Goal: Information Seeking & Learning: Understand process/instructions

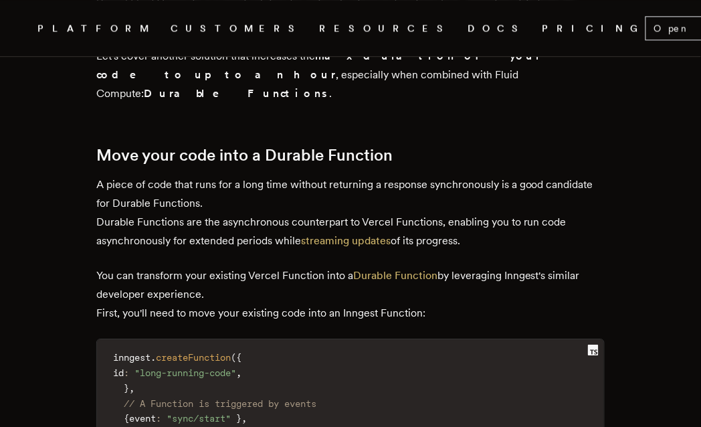
scroll to position [1761, 0]
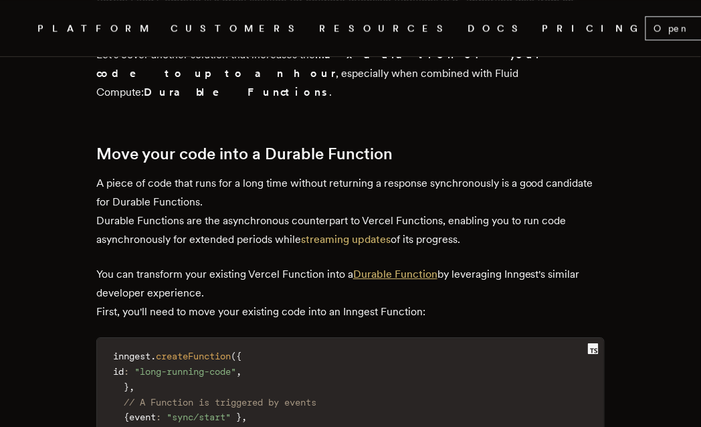
click at [404, 268] on link "Durable Function" at bounding box center [395, 274] width 84 height 13
click at [274, 265] on p "You can transform your existing Vercel Function into a Durable Function by leve…" at bounding box center [350, 293] width 509 height 56
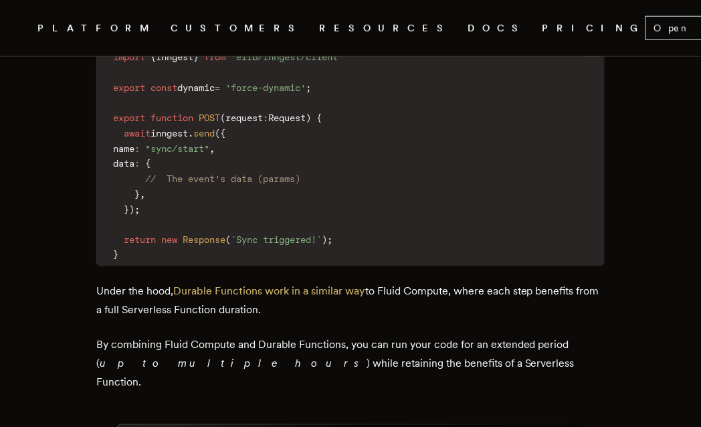
scroll to position [2386, 0]
click at [387, 282] on p "Under the hood, Durable Functions work in a similar way to Fluid Compute, where…" at bounding box center [350, 300] width 509 height 37
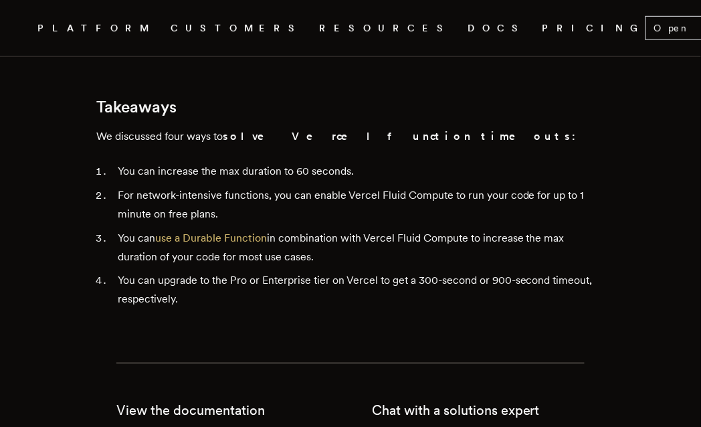
scroll to position [3409, 0]
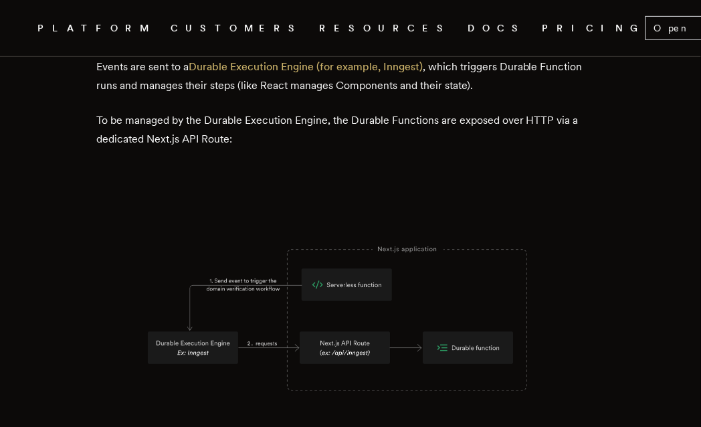
scroll to position [7624, 0]
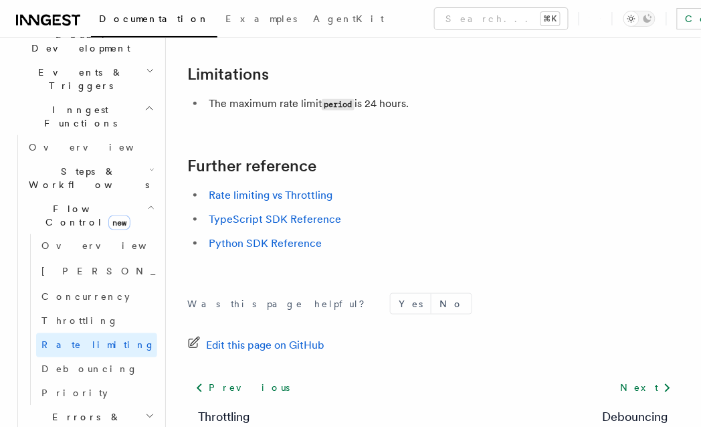
scroll to position [337, 0]
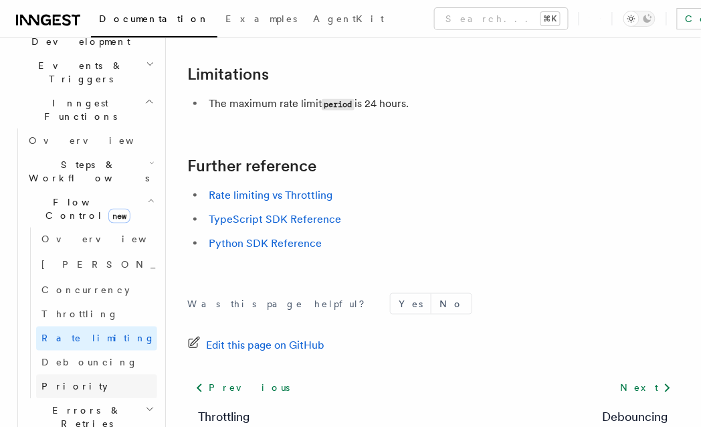
click at [88, 375] on link "Priority" at bounding box center [96, 387] width 121 height 24
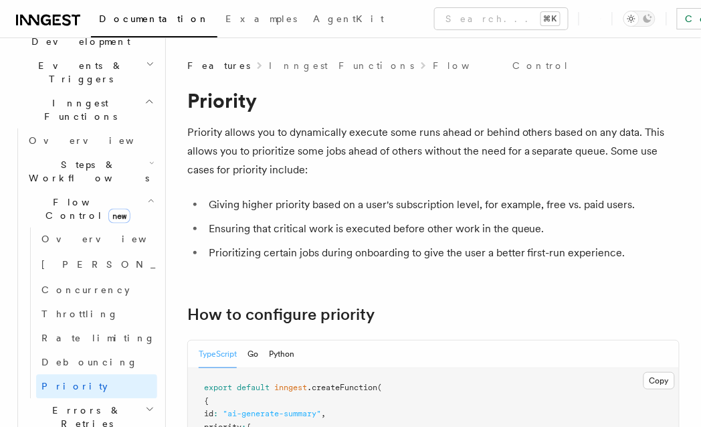
click at [80, 404] on span "Errors & Retries" at bounding box center [84, 417] width 122 height 27
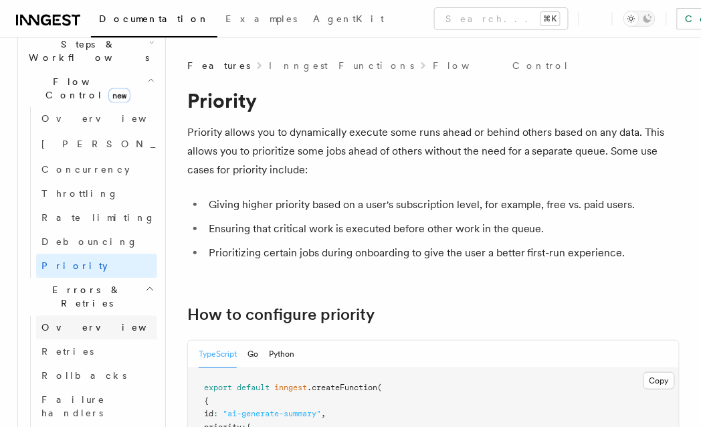
scroll to position [466, 0]
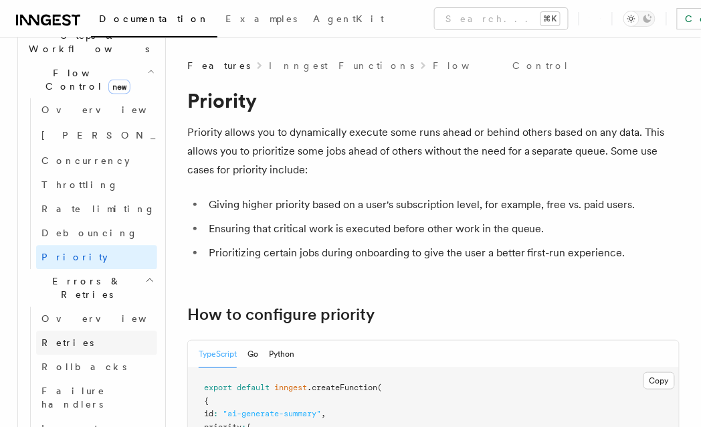
click at [102, 331] on link "Retries" at bounding box center [96, 343] width 121 height 24
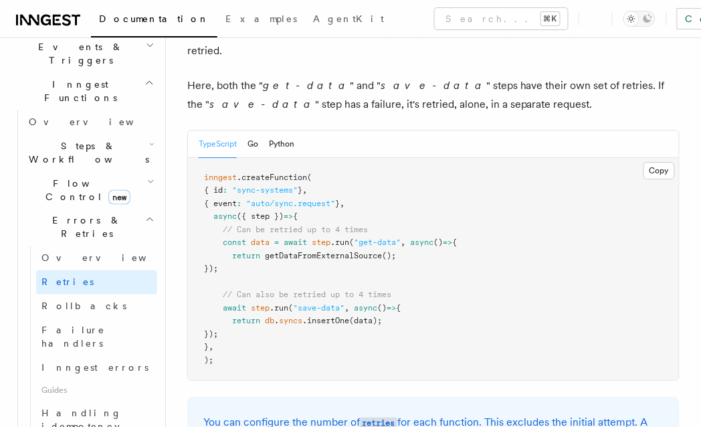
scroll to position [803, 0]
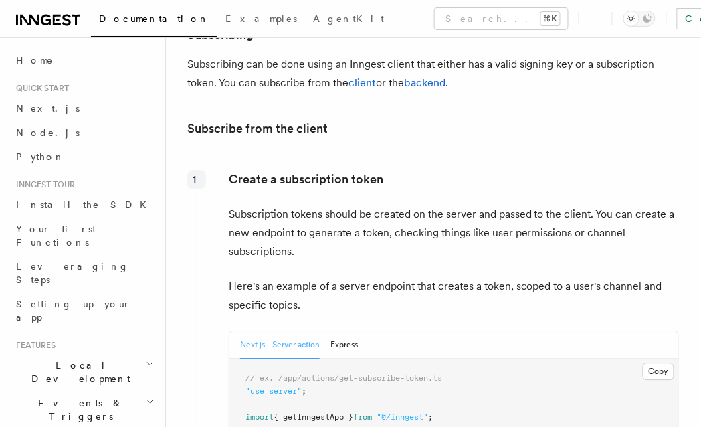
scroll to position [1578, 0]
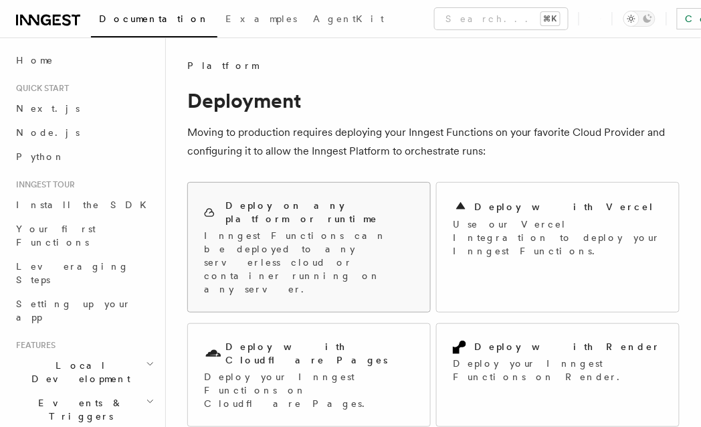
click at [352, 199] on h2 "Deploy on any platform or runtime" at bounding box center [320, 212] width 189 height 27
click at [520, 190] on div "Deploy with Vercel Use our Vercel Integration to deploy your Inngest Functions." at bounding box center [558, 228] width 242 height 91
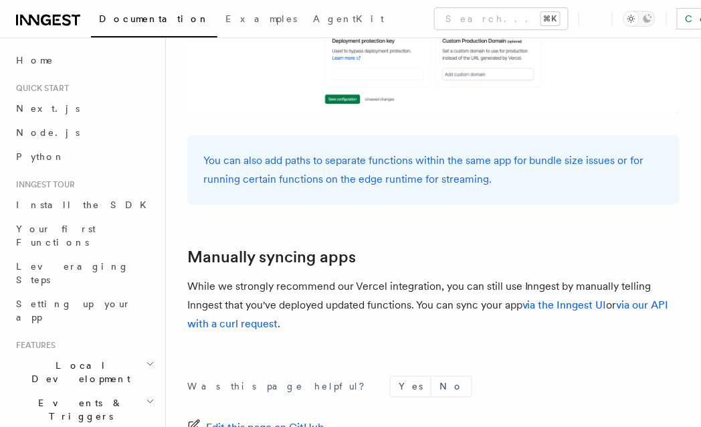
scroll to position [2291, 0]
click at [552, 247] on h2 "Manually syncing apps" at bounding box center [433, 256] width 493 height 19
click at [594, 247] on h2 "Manually syncing apps" at bounding box center [433, 256] width 493 height 19
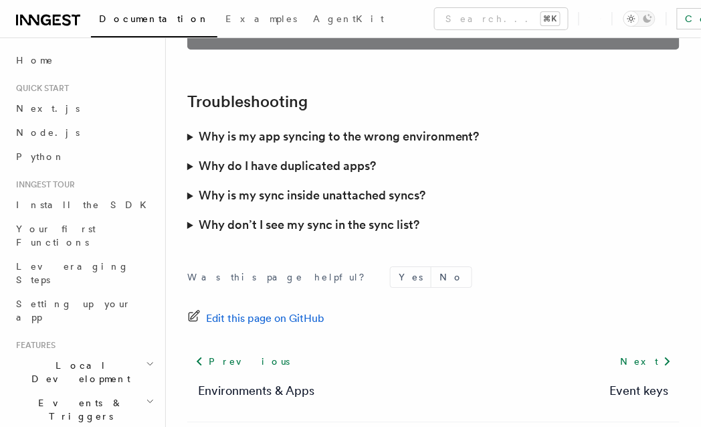
scroll to position [3895, 0]
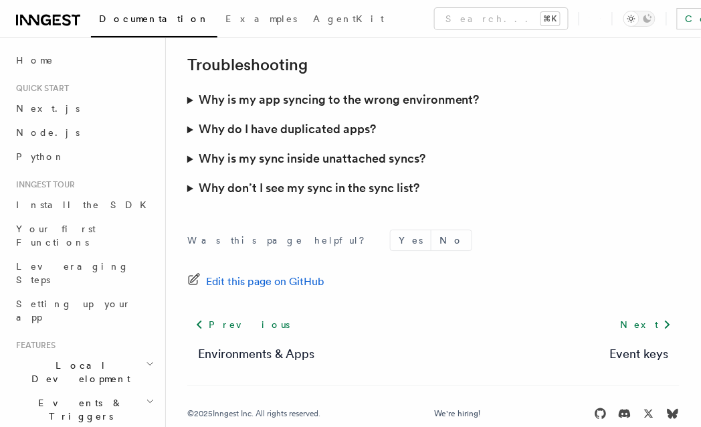
click at [504, 176] on summary "Why don’t I see my sync in the sync list?" at bounding box center [433, 187] width 493 height 29
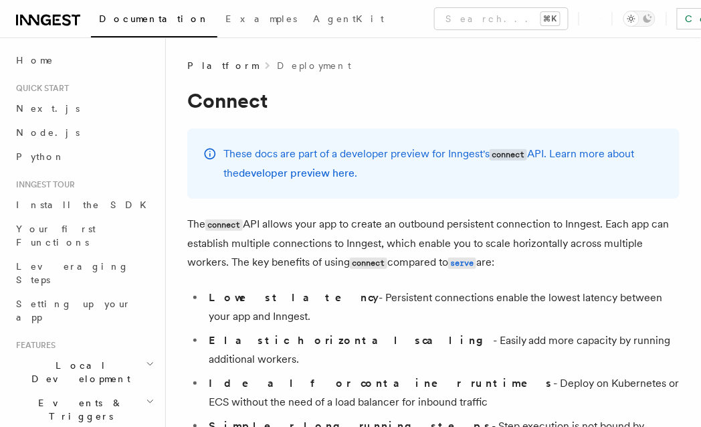
click at [434, 129] on div "These docs are part of a developer preview for Inngest's connect API. Learn mor…" at bounding box center [433, 163] width 493 height 70
click at [301, 171] on link "developer preview here" at bounding box center [297, 173] width 116 height 13
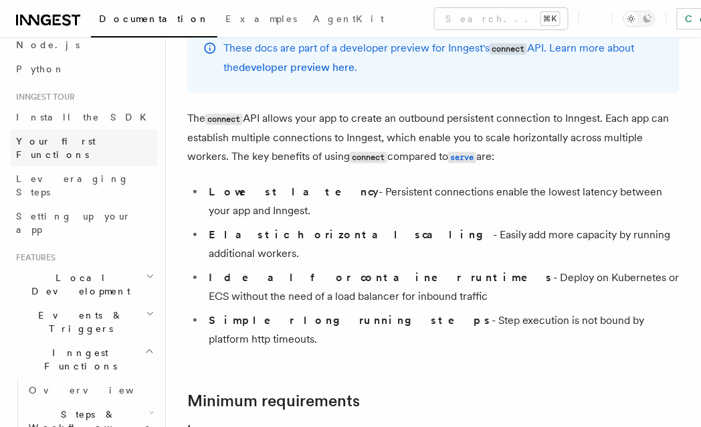
scroll to position [88, 0]
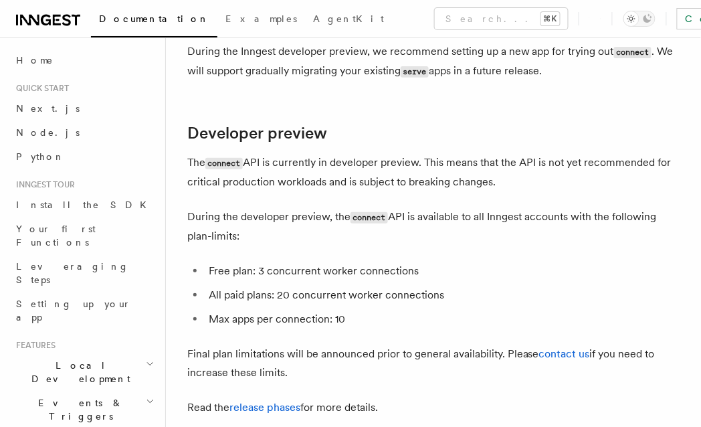
scroll to position [7436, 0]
